Goal: Ask a question

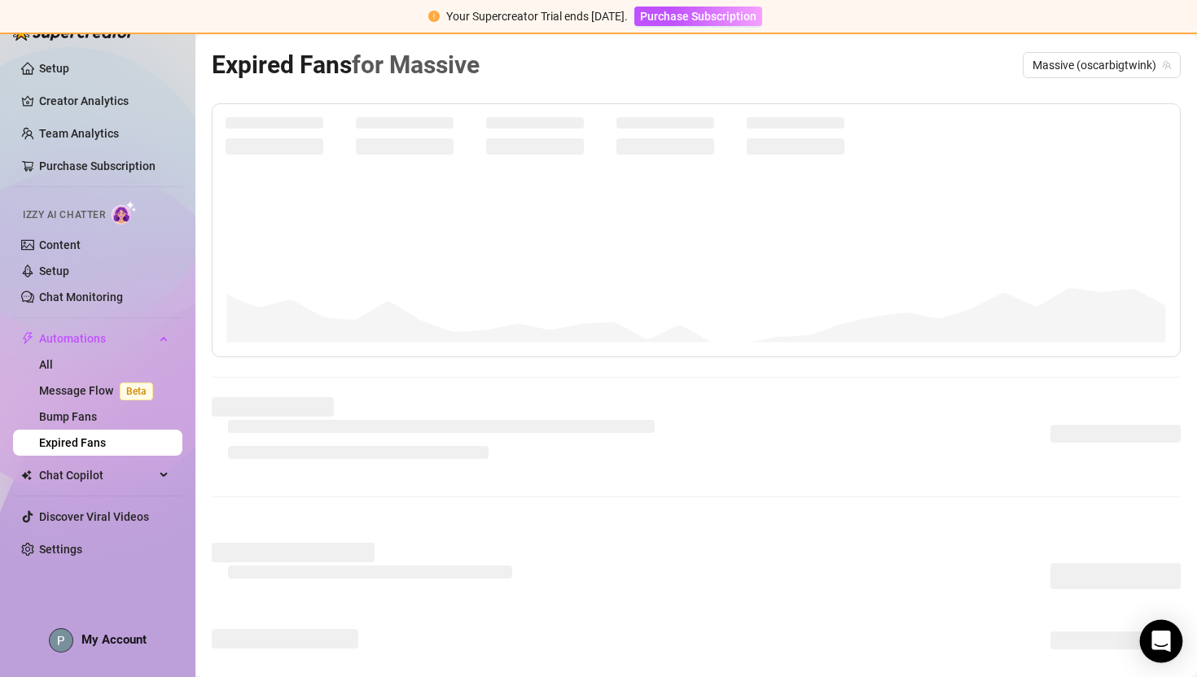
click at [1155, 639] on icon "Open Intercom Messenger" at bounding box center [1160, 641] width 19 height 21
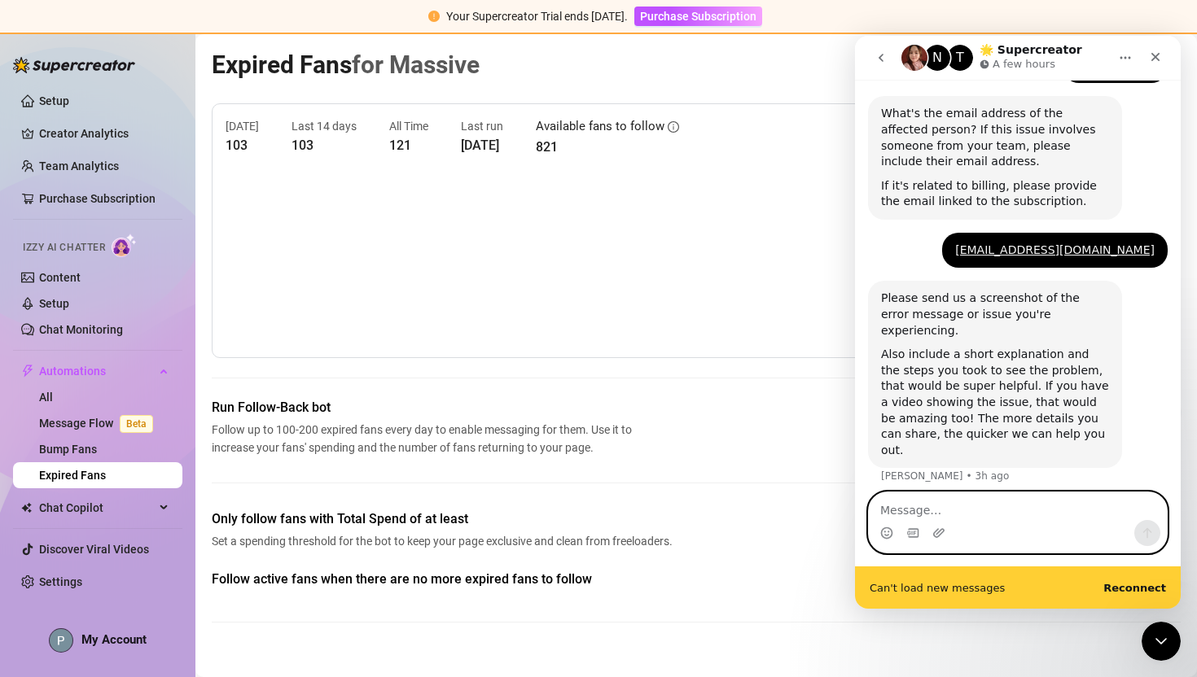
scroll to position [1141, 0]
